Goal: Navigation & Orientation: Find specific page/section

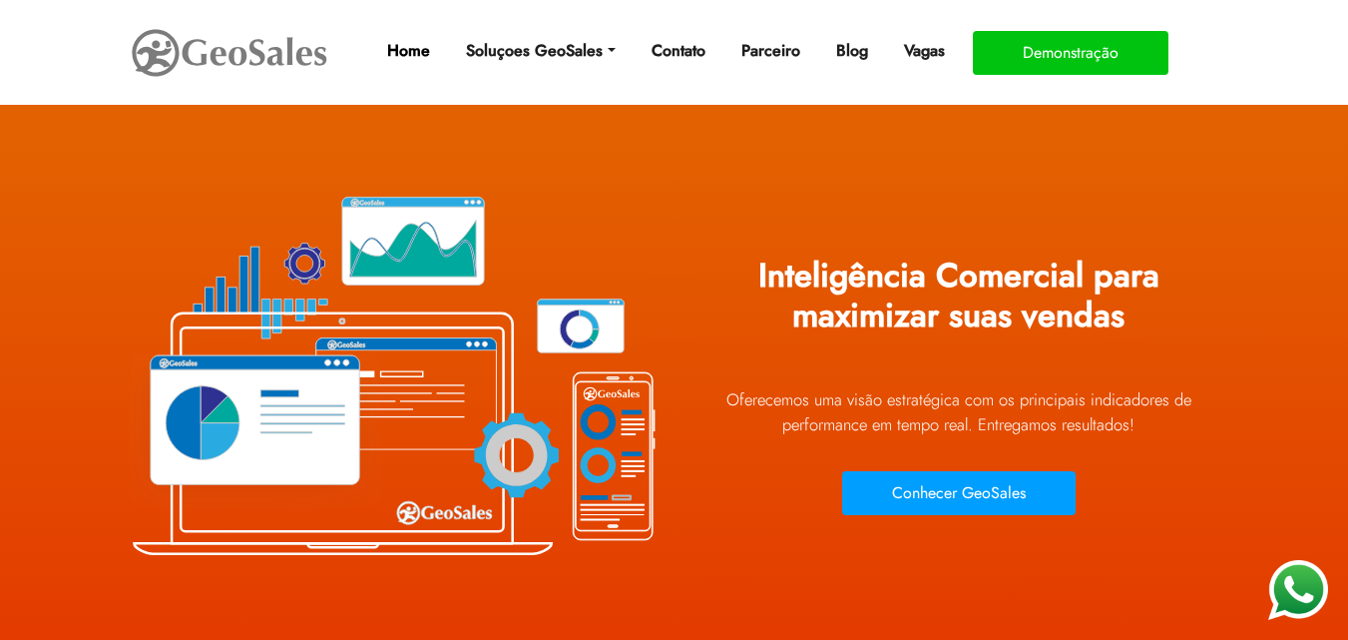
click at [394, 48] on link "Home" at bounding box center [408, 51] width 59 height 40
click at [406, 49] on link "Home" at bounding box center [408, 51] width 59 height 40
